Goal: Task Accomplishment & Management: Manage account settings

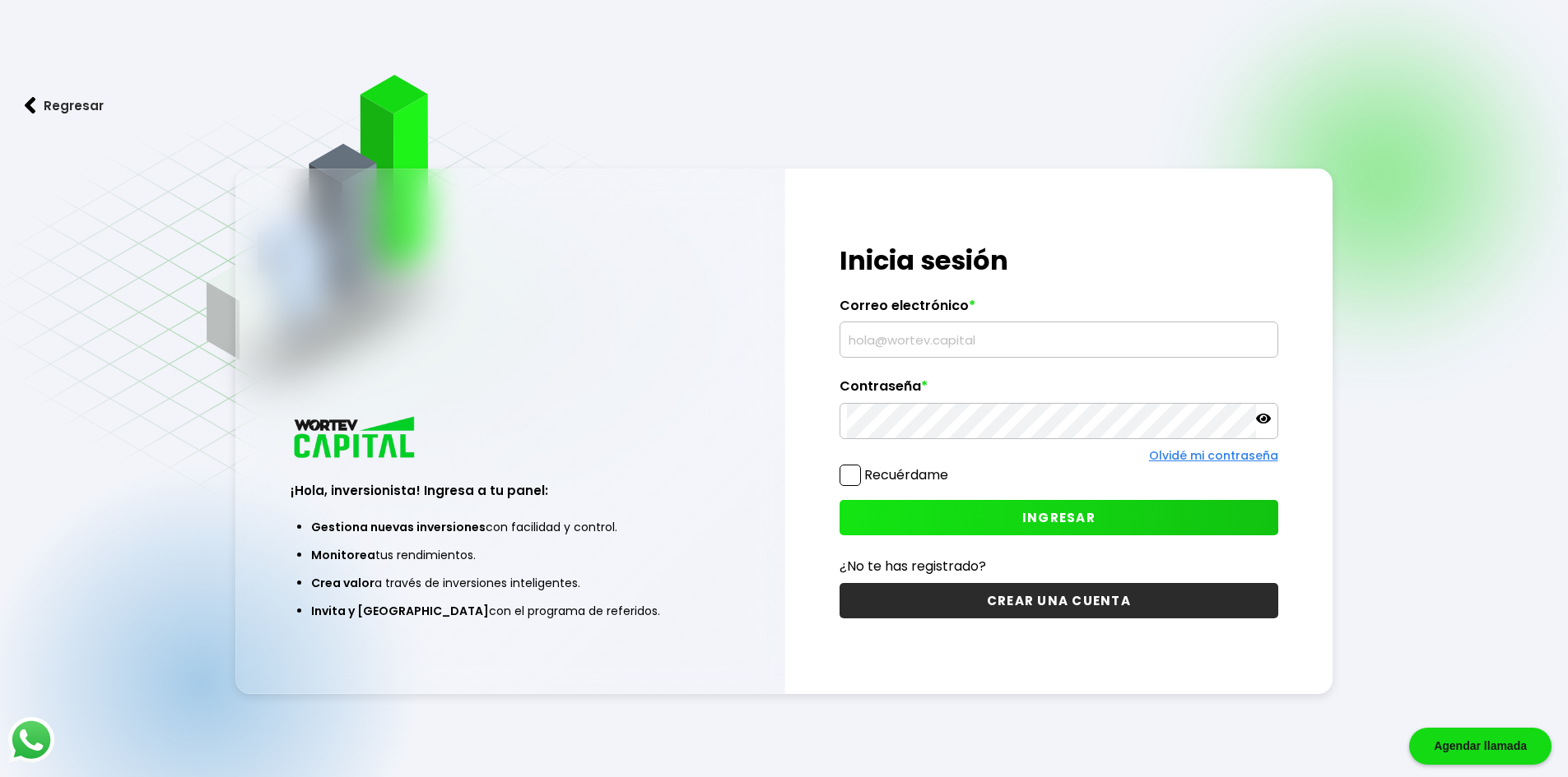
click at [1005, 337] on input "text" at bounding box center [1058, 340] width 424 height 35
click at [917, 342] on input "text" at bounding box center [1058, 340] width 424 height 35
type input "A"
type input "[EMAIL_ADDRESS][DOMAIN_NAME]"
click at [1061, 525] on span "INGRESAR" at bounding box center [1059, 517] width 73 height 17
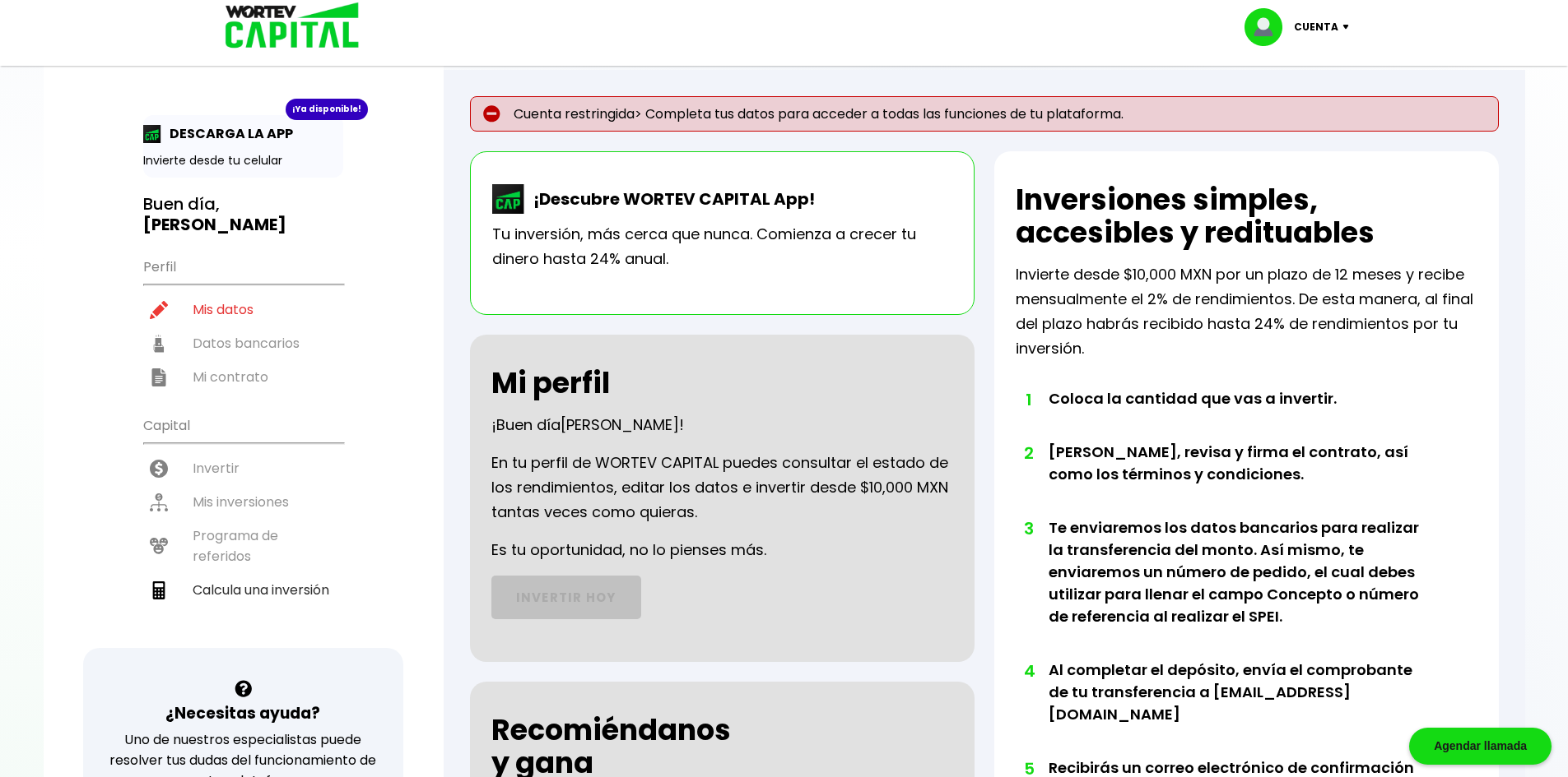
click at [819, 118] on p "Cuenta restringida> Completa tus datos para acceder a todas las funciones de tu…" at bounding box center [984, 114] width 1029 height 36
click at [1344, 25] on img at bounding box center [1349, 26] width 22 height 5
click at [1298, 75] on link "Editar perfil" at bounding box center [1298, 76] width 64 height 17
select select "Mujer"
select select "Licenciatura"
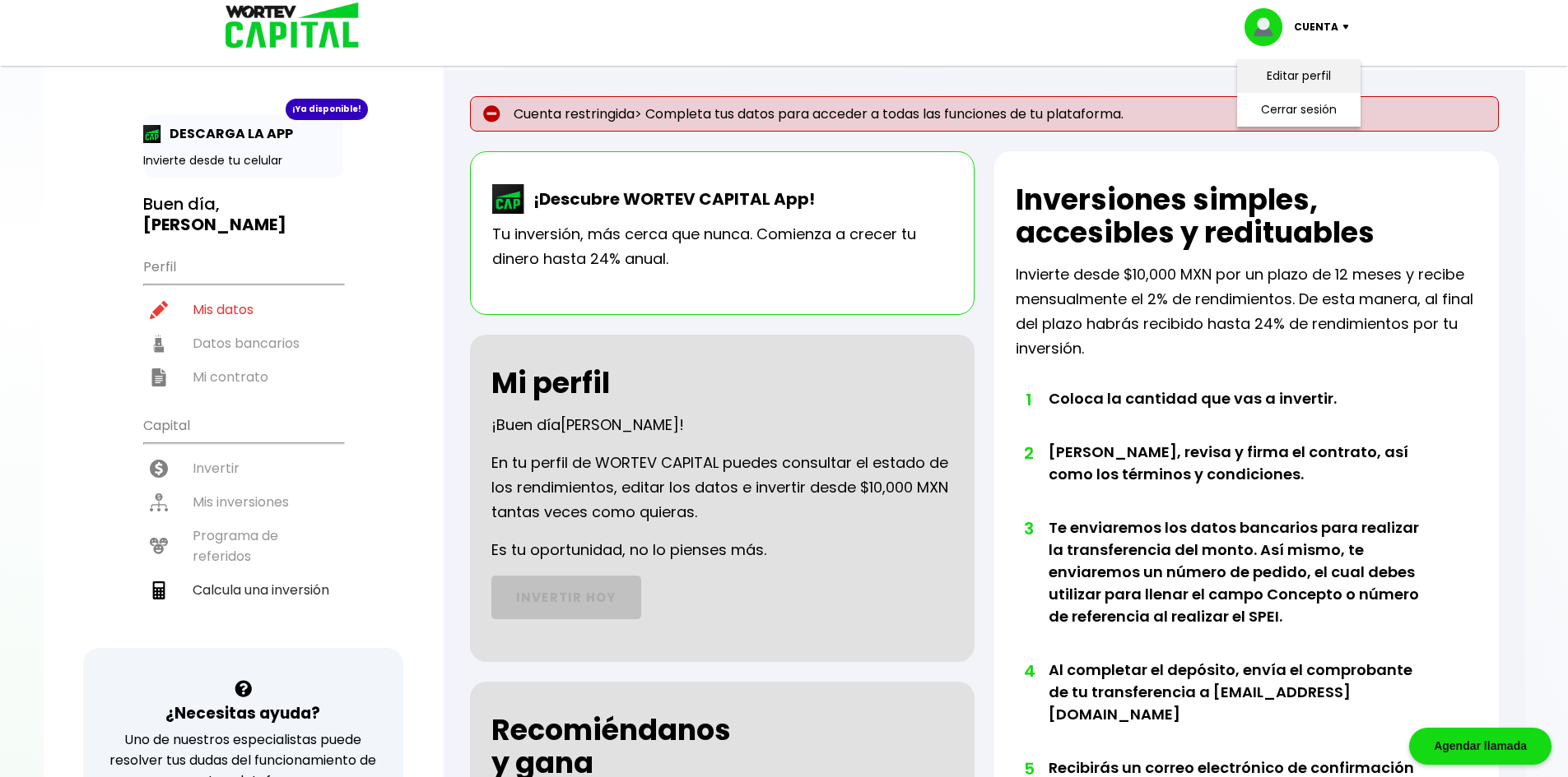
select select "MI"
select select "HSBC"
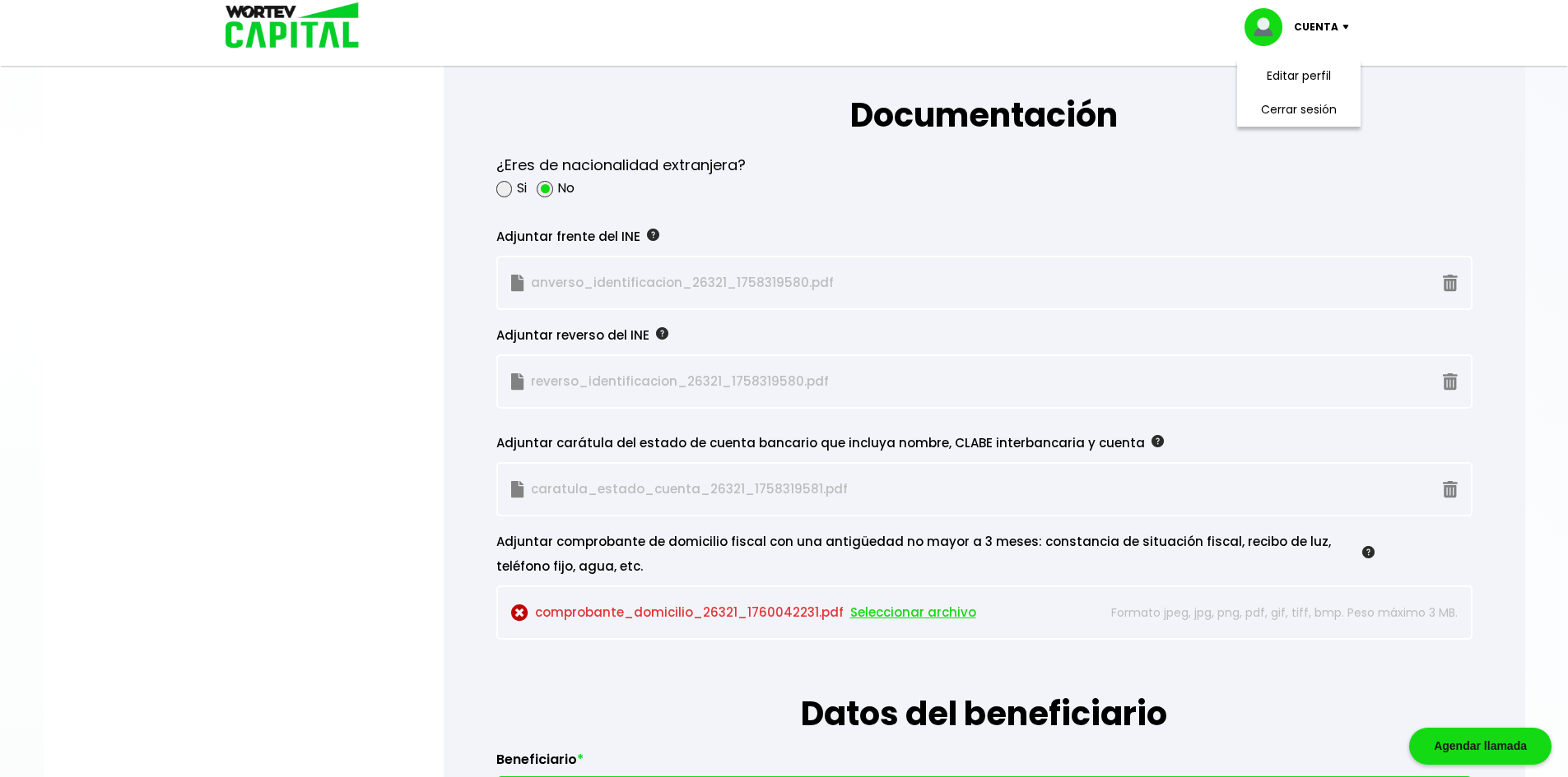
scroll to position [1563, 0]
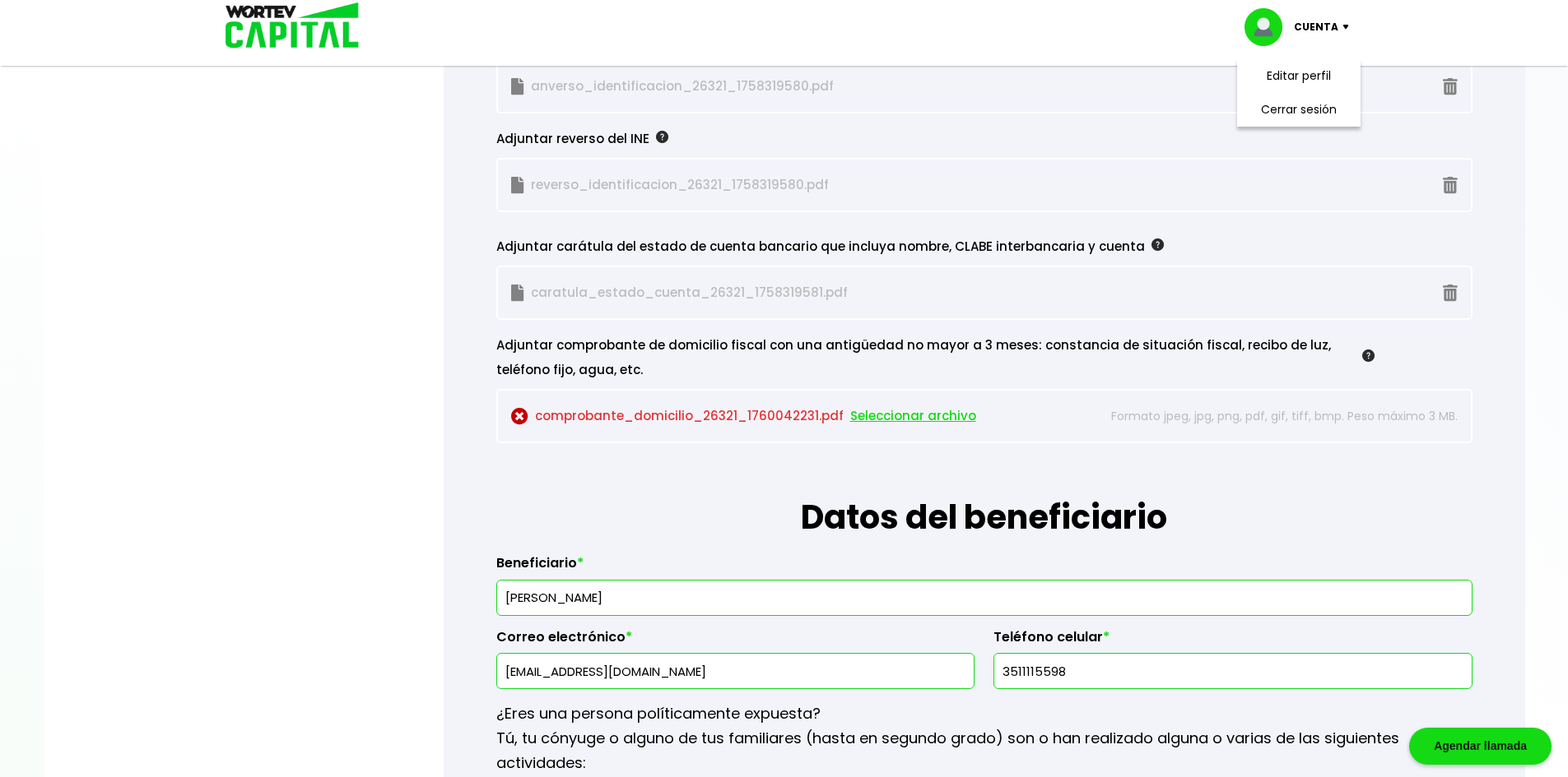
click at [745, 411] on p "comprobante_domicilio_26321_1760042231.pdf Seleccionar archivo" at bounding box center [793, 415] width 563 height 25
